Goal: Information Seeking & Learning: Learn about a topic

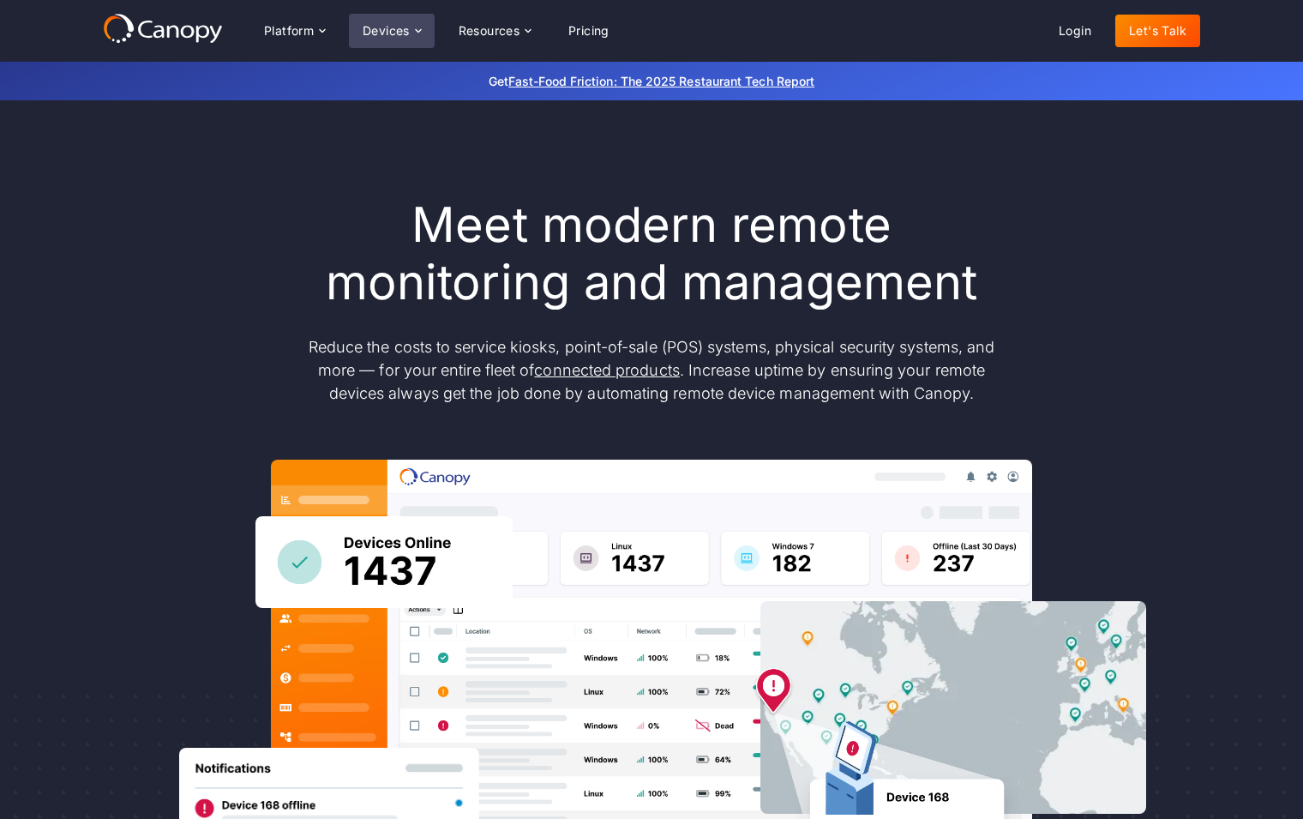
click at [419, 35] on icon at bounding box center [418, 31] width 14 height 14
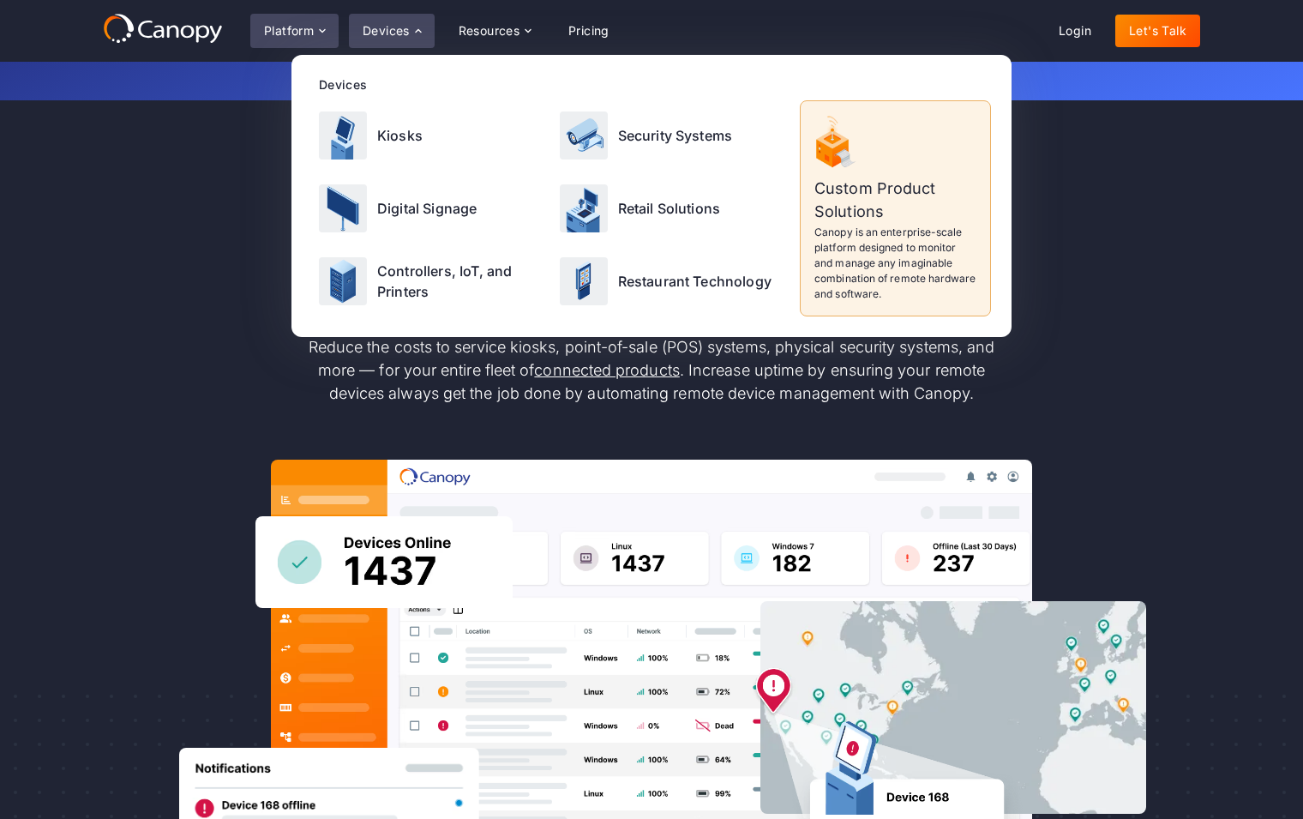
click at [318, 32] on icon at bounding box center [322, 31] width 14 height 14
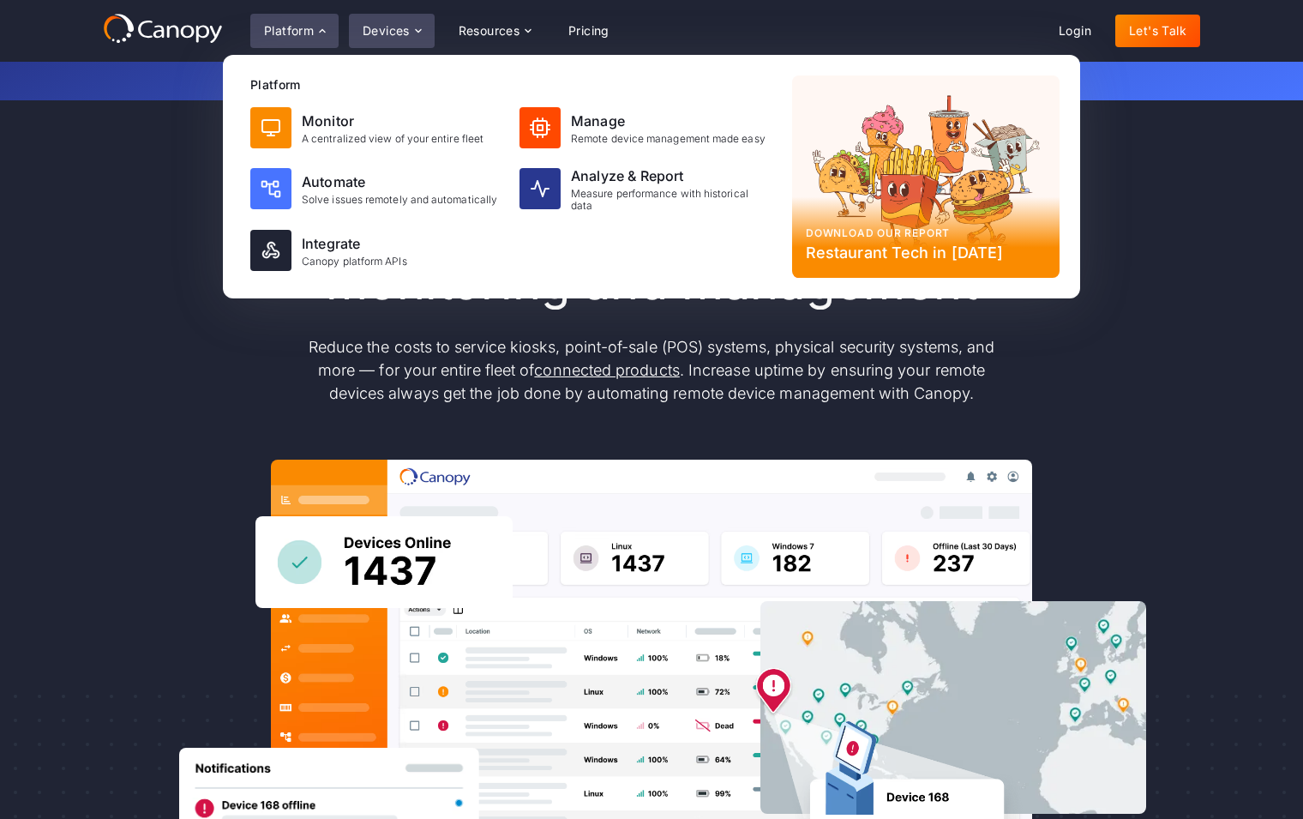
drag, startPoint x: 399, startPoint y: 38, endPoint x: 411, endPoint y: 111, distance: 74.0
click at [401, 38] on div "Devices" at bounding box center [392, 31] width 86 height 34
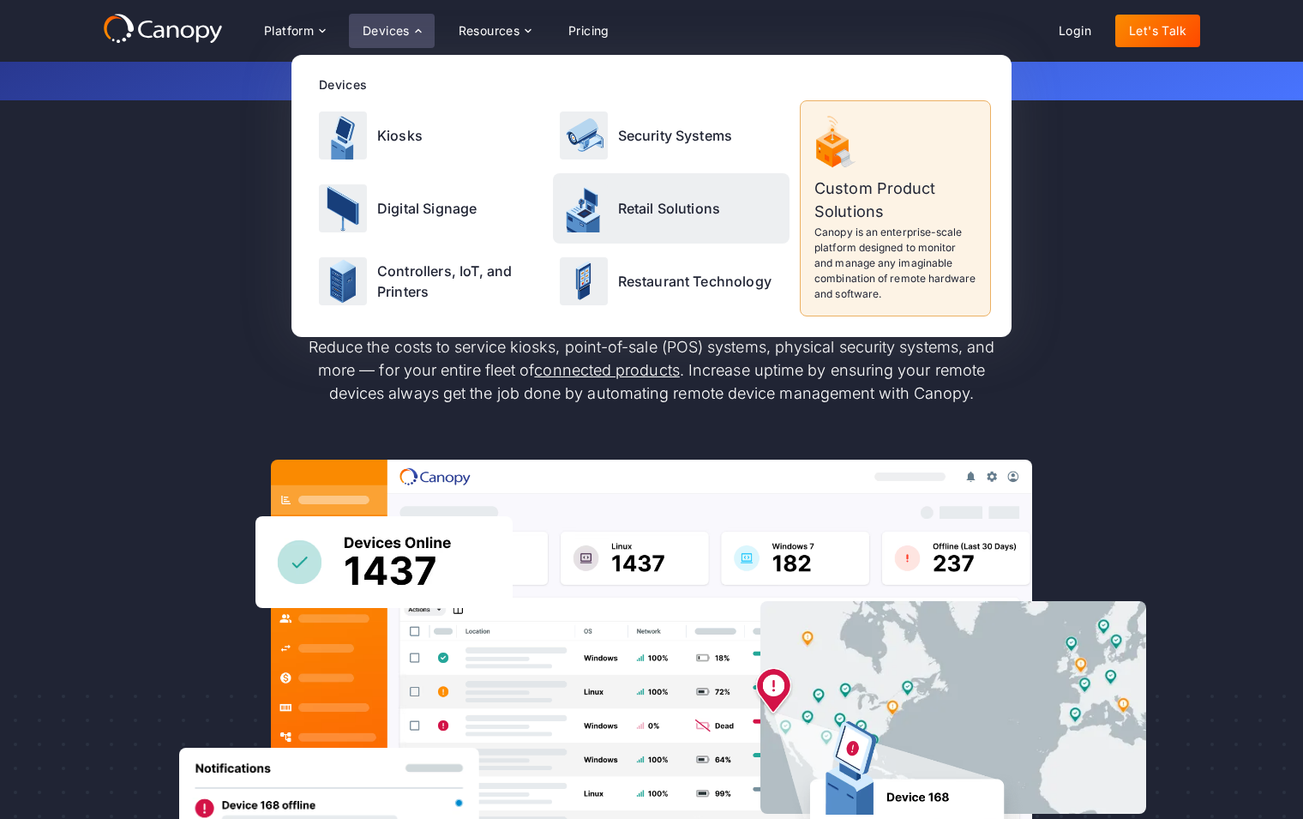
click at [620, 213] on p "Retail Solutions" at bounding box center [669, 208] width 103 height 21
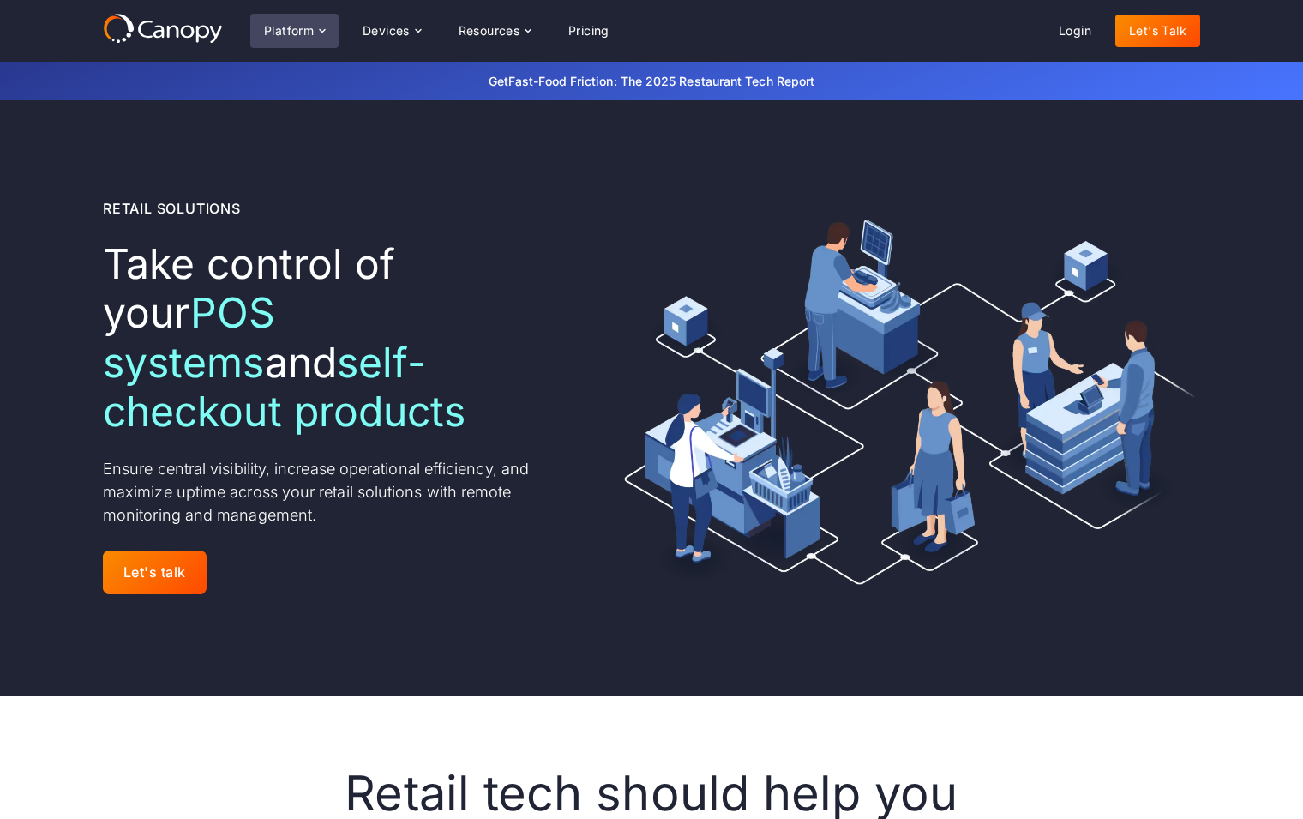
click at [278, 36] on div "Platform" at bounding box center [289, 31] width 50 height 12
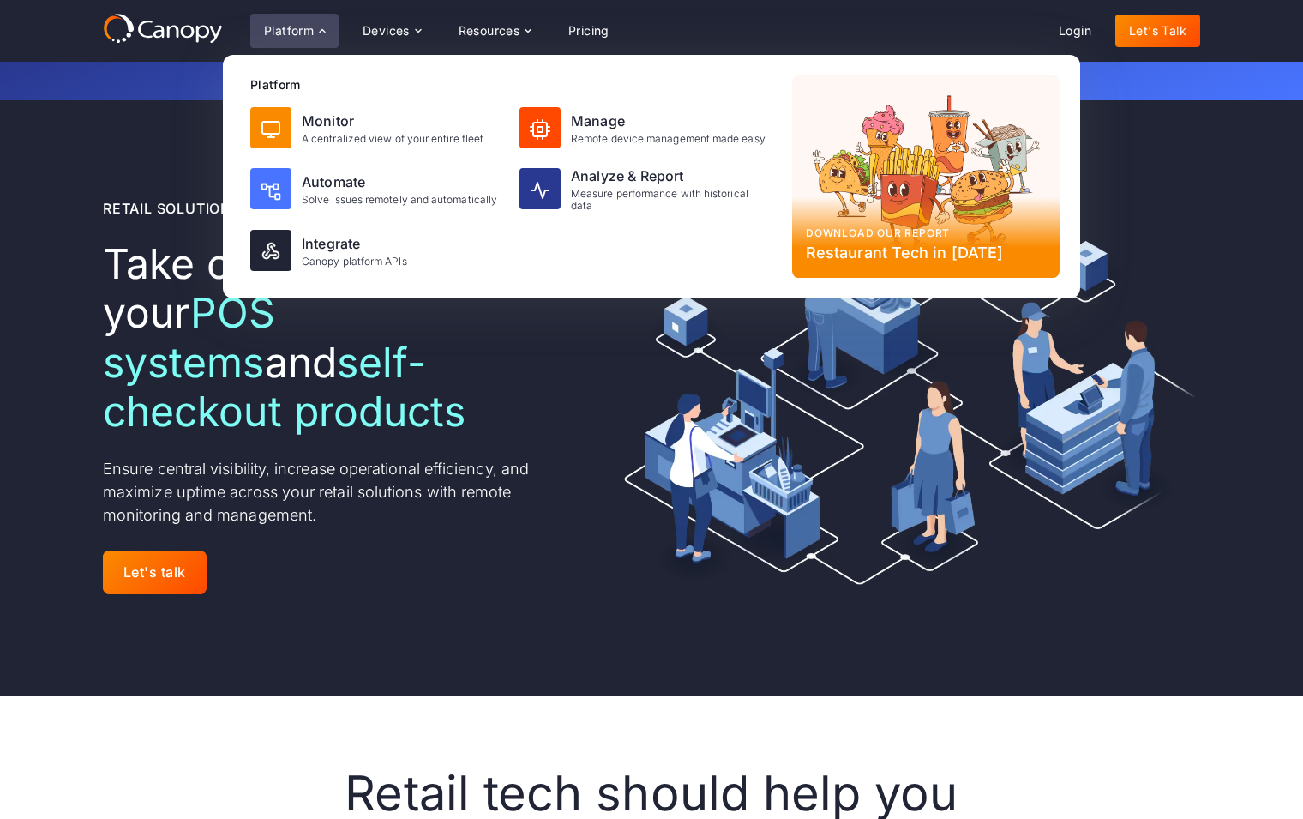
click at [204, 33] on icon at bounding box center [163, 28] width 120 height 31
